Goal: Information Seeking & Learning: Find specific fact

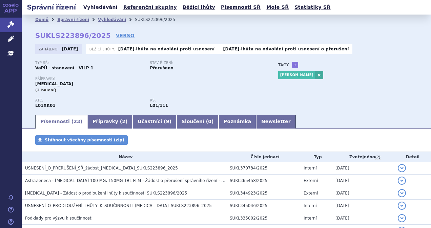
click at [90, 8] on link "Vyhledávání" at bounding box center [100, 7] width 38 height 9
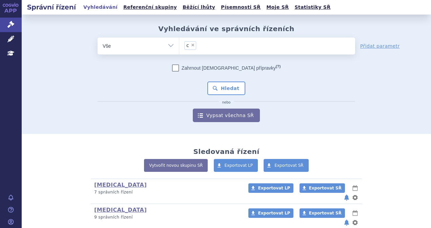
click at [209, 45] on ul "× c" at bounding box center [267, 45] width 176 height 15
click at [179, 45] on select "c" at bounding box center [179, 45] width 0 height 17
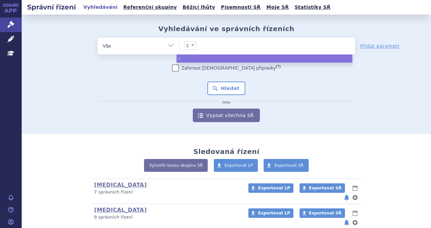
click at [191, 46] on span "×" at bounding box center [193, 45] width 4 height 4
click at [179, 46] on select "c" at bounding box center [179, 45] width 0 height 17
select select
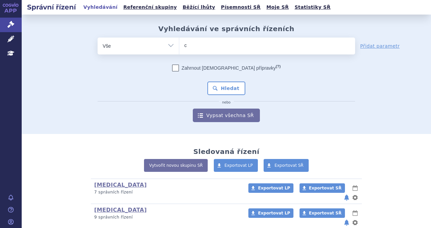
type input "ca"
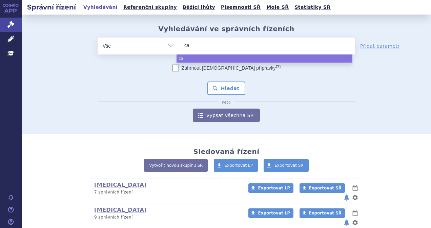
type input "car"
type input "carv"
type input "carvy"
type input "carvyk"
type input "carvykti"
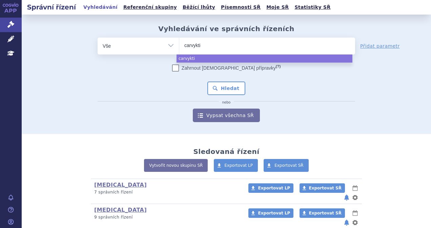
select select "carvykti"
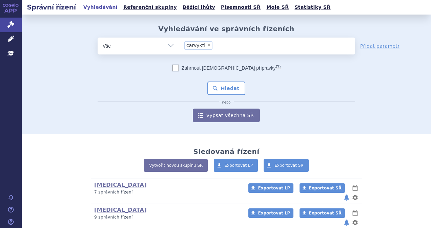
click at [224, 96] on div "Zahrnout bratrské přípravky (?) Hledat nebo Vypsat všechna SŘ" at bounding box center [225, 94] width 257 height 58
click at [225, 92] on button "Hledat" at bounding box center [226, 89] width 38 height 14
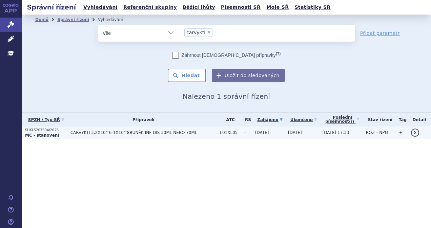
click at [110, 135] on td "CARVYKTI 3,2X10^6-1X10^8BUNĚK INF DIS 30ML NEBO 70ML" at bounding box center [142, 133] width 150 height 13
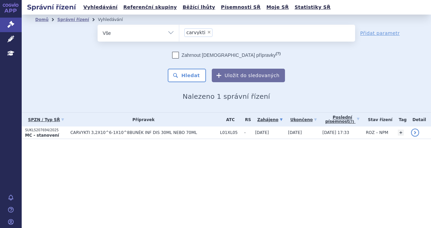
click at [207, 33] on span "×" at bounding box center [209, 32] width 4 height 4
click at [179, 33] on select "carvykti" at bounding box center [179, 32] width 0 height 17
select select
type input "a"
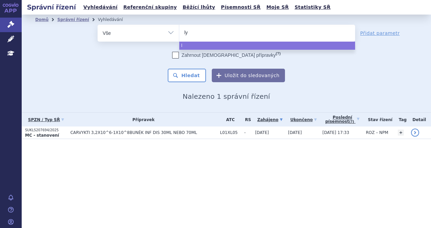
type input "lyn"
type input "lynpa"
type input "lynpar"
type input "lynparza"
select select "lynparza"
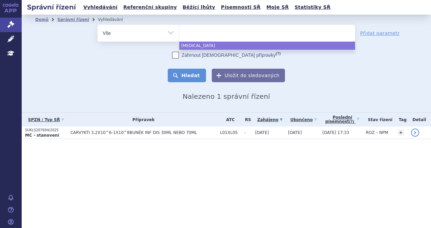
click at [183, 76] on button "Hledat" at bounding box center [187, 76] width 38 height 14
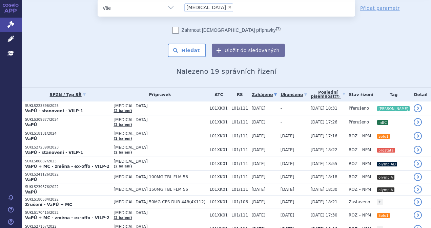
scroll to position [34, 0]
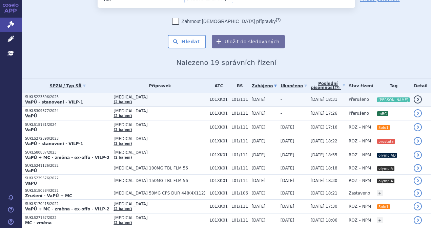
click at [82, 97] on p "SUKLS223896/2025" at bounding box center [67, 97] width 85 height 5
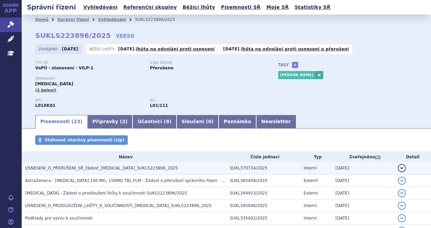
click at [112, 170] on span "USNESENÍ_O_PŘERUŠENÍ_SŘ_žádost_[MEDICAL_DATA]_SUKLS223896_2025" at bounding box center [101, 168] width 153 height 5
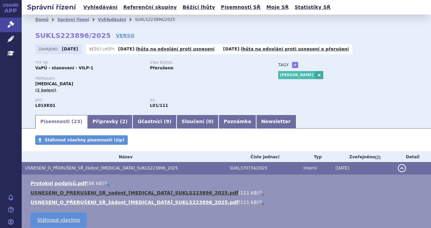
click at [86, 193] on link "USNESENI_O_PRERUSENI_SR_zadost_LYNPARZA_SUKLS223896_2025.pdf" at bounding box center [134, 192] width 208 height 5
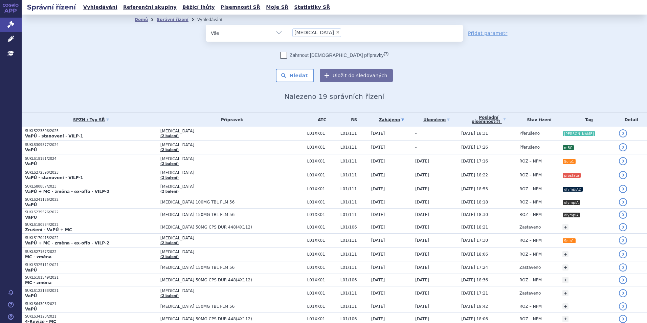
click at [336, 32] on span "×" at bounding box center [338, 32] width 4 height 4
click at [287, 32] on select "lynparza" at bounding box center [287, 32] width 0 height 17
select select
click at [313, 35] on ul at bounding box center [375, 32] width 176 height 14
click at [287, 35] on select "lynparza" at bounding box center [287, 32] width 0 height 17
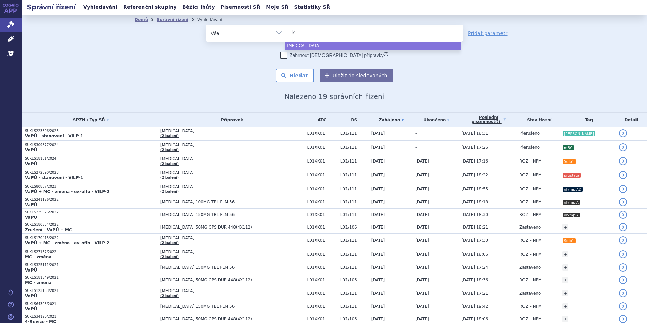
type input "ke"
type input "key"
type input "keytr"
type input "keytru"
type input "keytruda"
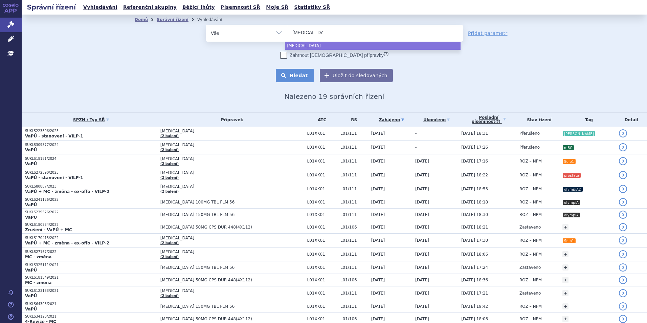
select select "keytruda"
click at [288, 75] on button "Hledat" at bounding box center [295, 76] width 38 height 14
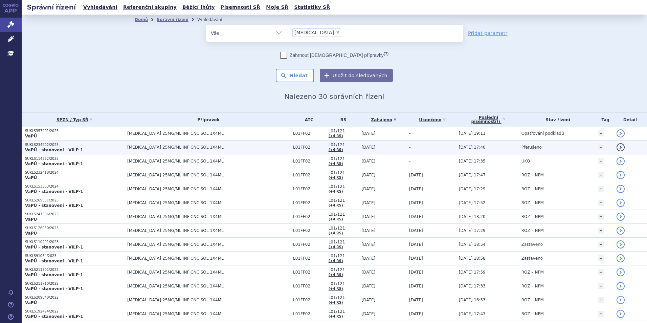
click at [73, 148] on strong "VaPÚ - stanovení - VILP-1" at bounding box center [54, 150] width 58 height 5
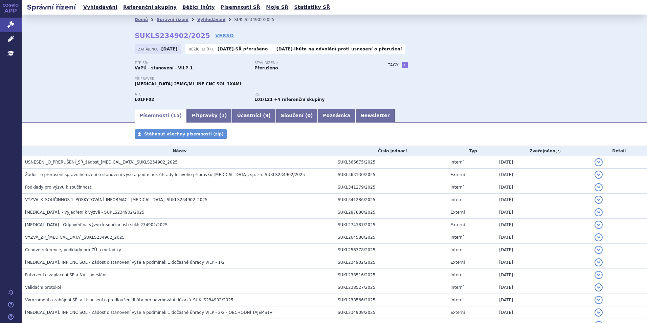
scroll to position [62, 0]
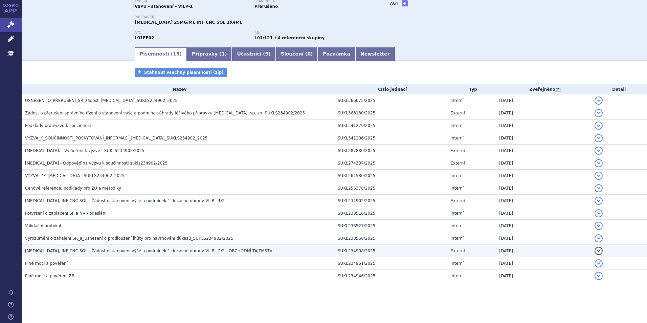
click at [106, 253] on span "[MEDICAL_DATA], INF CNC SOL - Žádost o stanovení výše a podmínek 1.dočasné úhra…" at bounding box center [149, 250] width 249 height 5
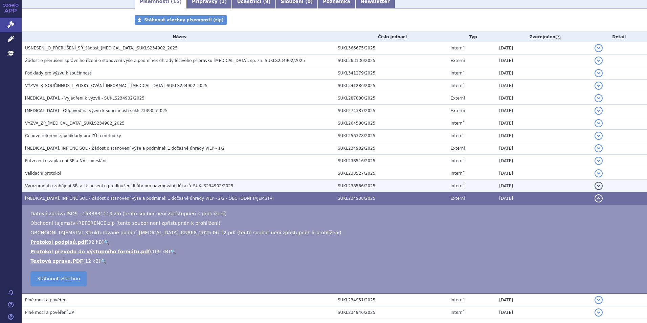
scroll to position [129, 0]
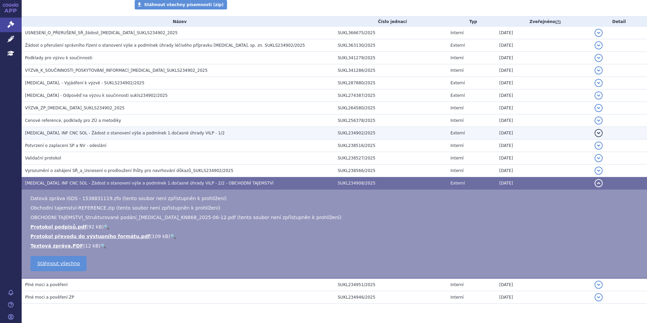
click at [147, 133] on span "[MEDICAL_DATA], INF CNC SOL - Žádost o stanovení výše a podmínek 1.dočasné úhra…" at bounding box center [125, 133] width 200 height 5
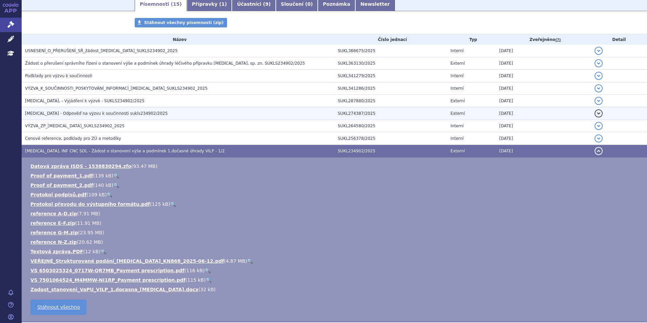
scroll to position [169, 0]
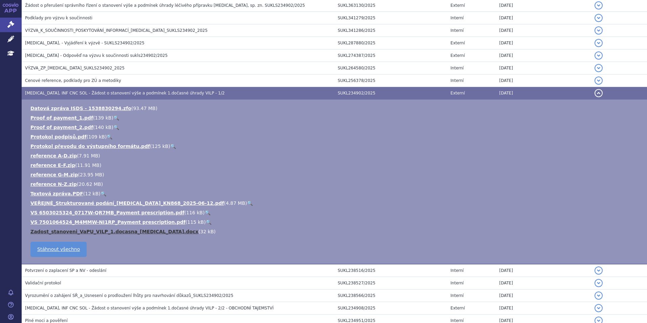
click at [100, 232] on link "Zadost_stanoveni_VaPU_VILP_1.docasna_[MEDICAL_DATA].docx" at bounding box center [114, 231] width 168 height 5
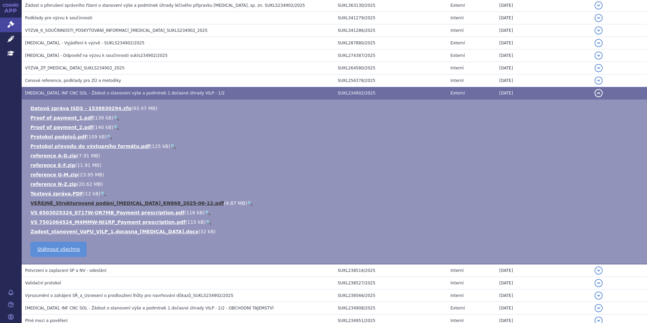
click at [110, 202] on link "VEŘEJNÉ_Strukturované podání_[MEDICAL_DATA]_KN868_2025-06-12.pdf" at bounding box center [127, 202] width 194 height 5
